Goal: Transaction & Acquisition: Purchase product/service

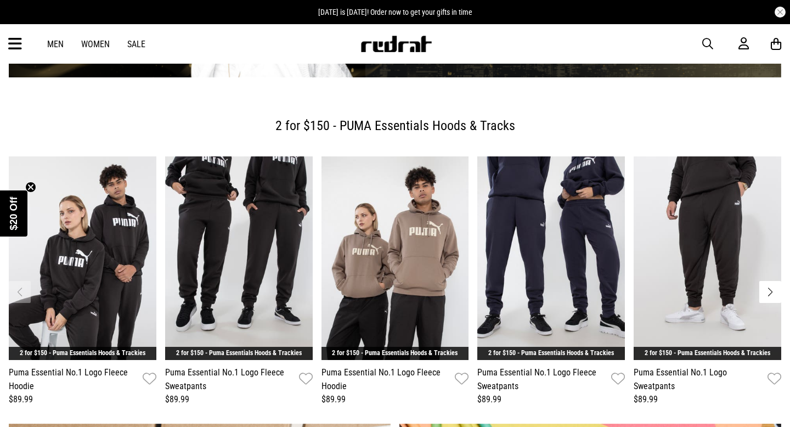
click at [55, 46] on link "Men" at bounding box center [55, 44] width 16 height 10
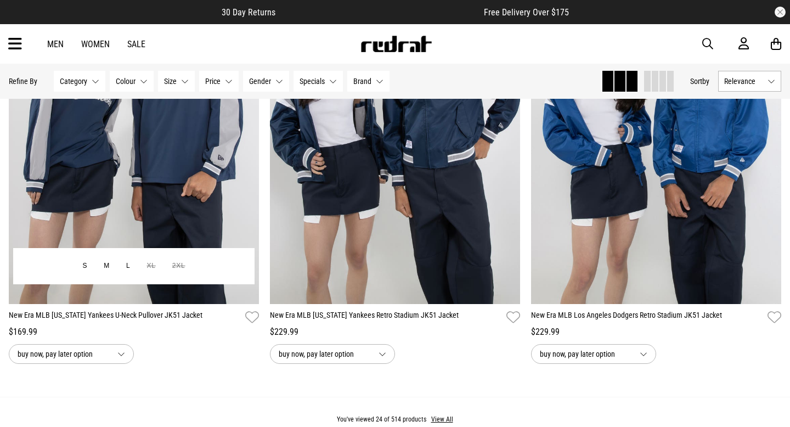
scroll to position [3276, 0]
